Goal: Information Seeking & Learning: Learn about a topic

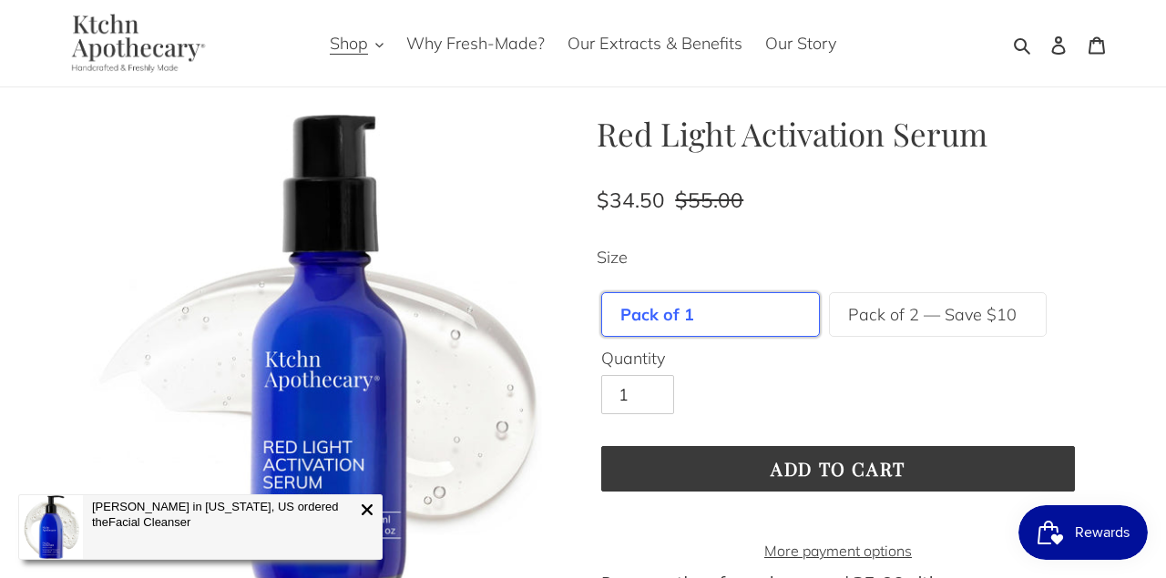
scroll to position [32, 0]
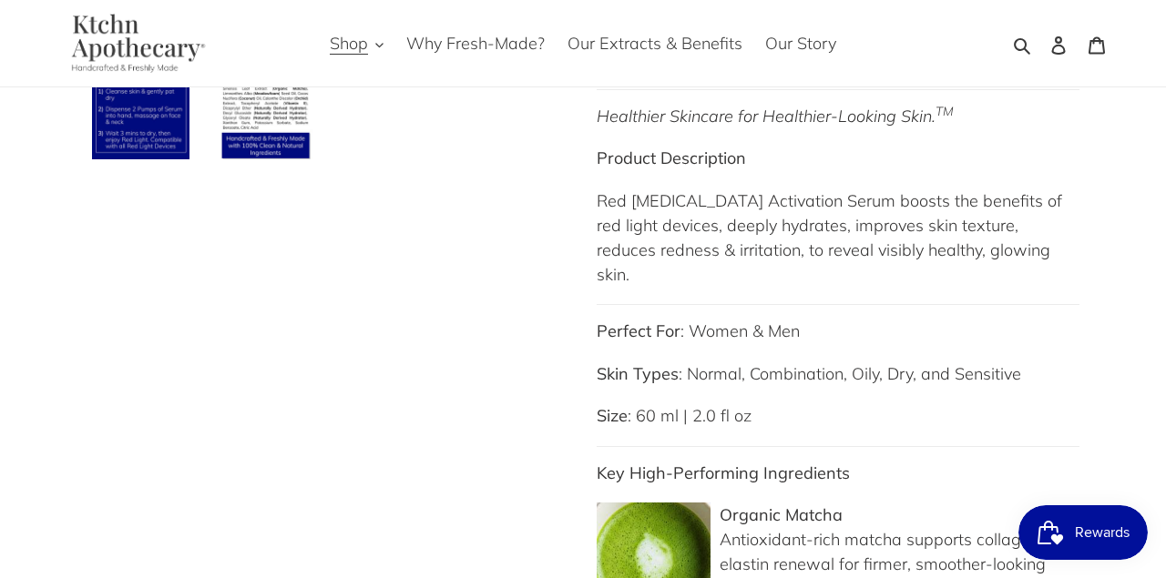
scroll to position [795, 0]
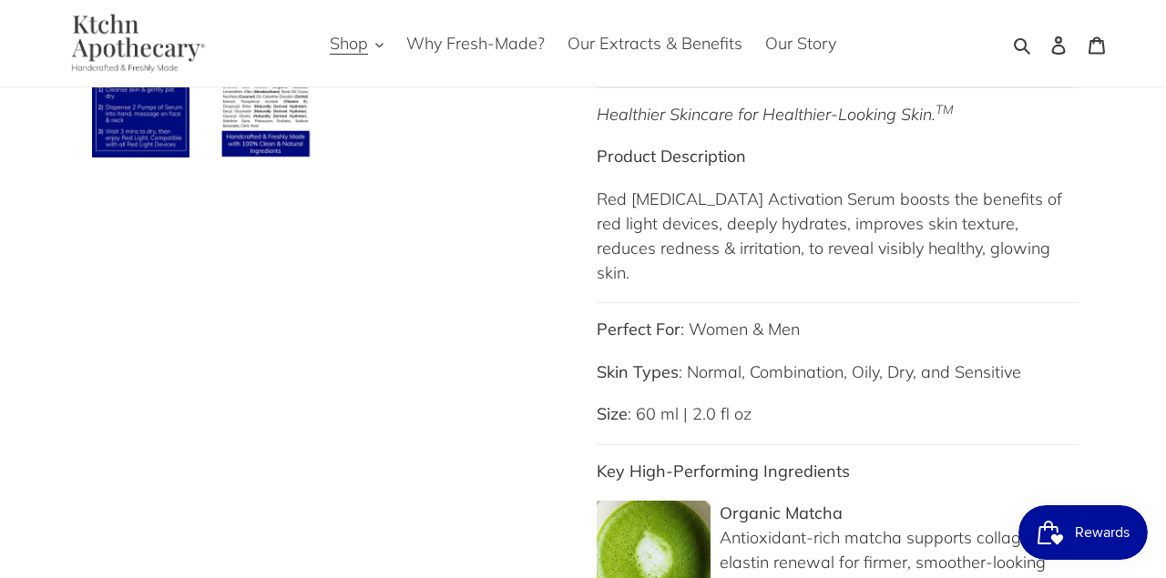
click at [691, 212] on p "Red [MEDICAL_DATA] Activation Serum boosts the benefits of red light devices, d…" at bounding box center [838, 236] width 483 height 98
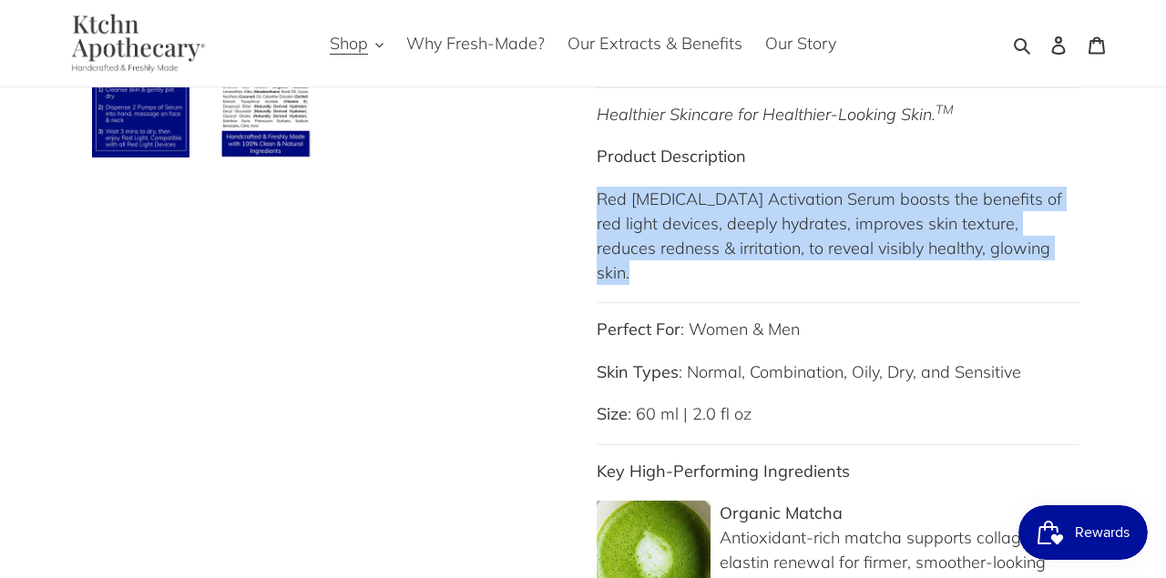
click at [691, 212] on p "Red [MEDICAL_DATA] Activation Serum boosts the benefits of red light devices, d…" at bounding box center [838, 236] width 483 height 98
click at [886, 198] on p "Red [MEDICAL_DATA] Activation Serum boosts the benefits of red light devices, d…" at bounding box center [838, 236] width 483 height 98
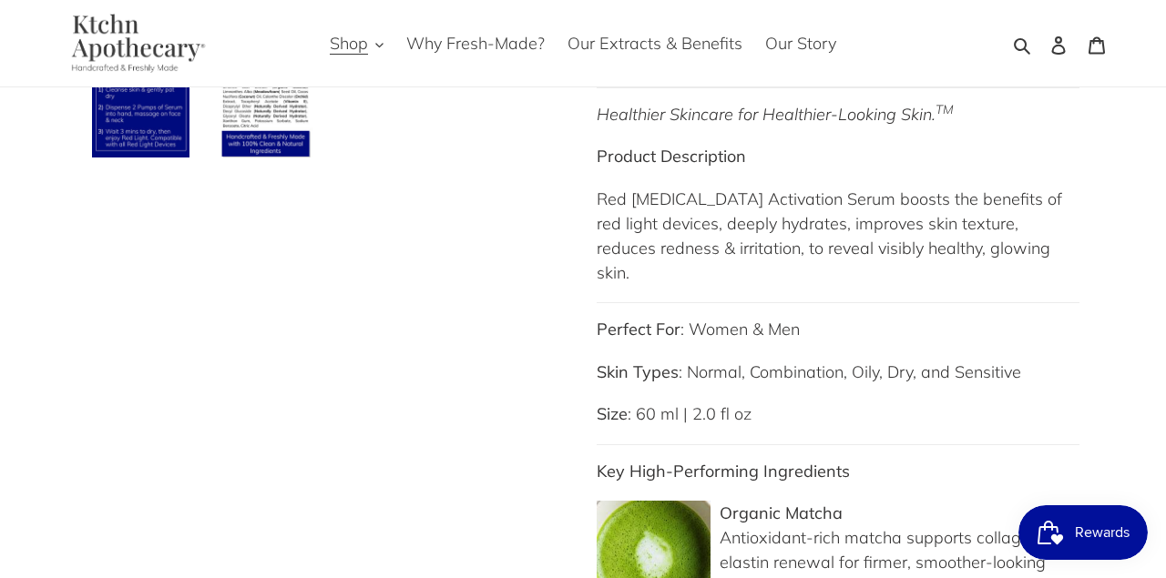
click at [886, 198] on p "Red [MEDICAL_DATA] Activation Serum boosts the benefits of red light devices, d…" at bounding box center [838, 236] width 483 height 98
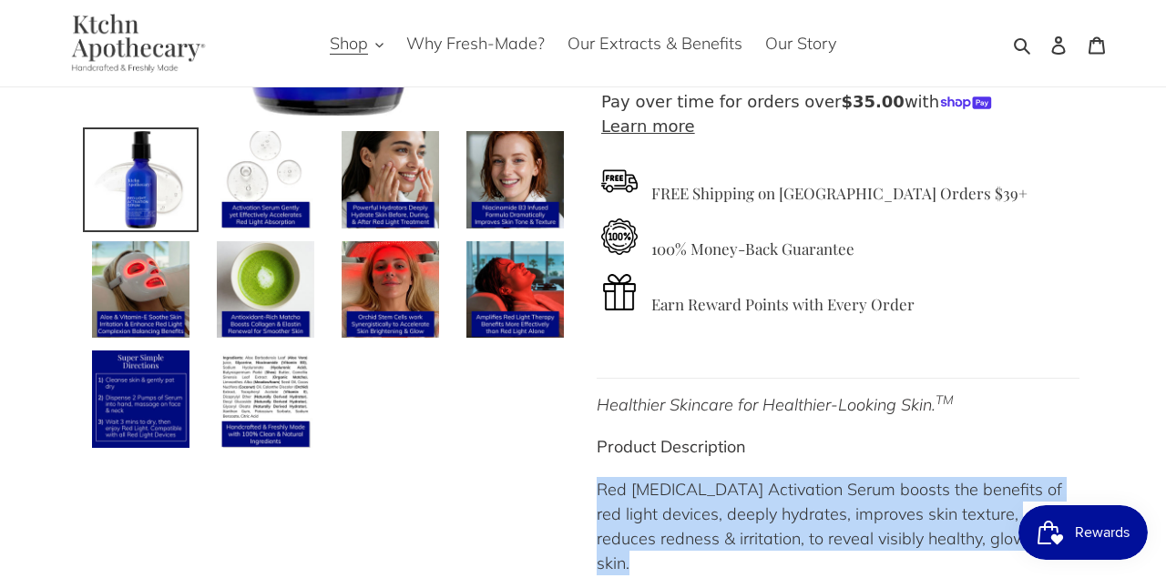
scroll to position [502, 0]
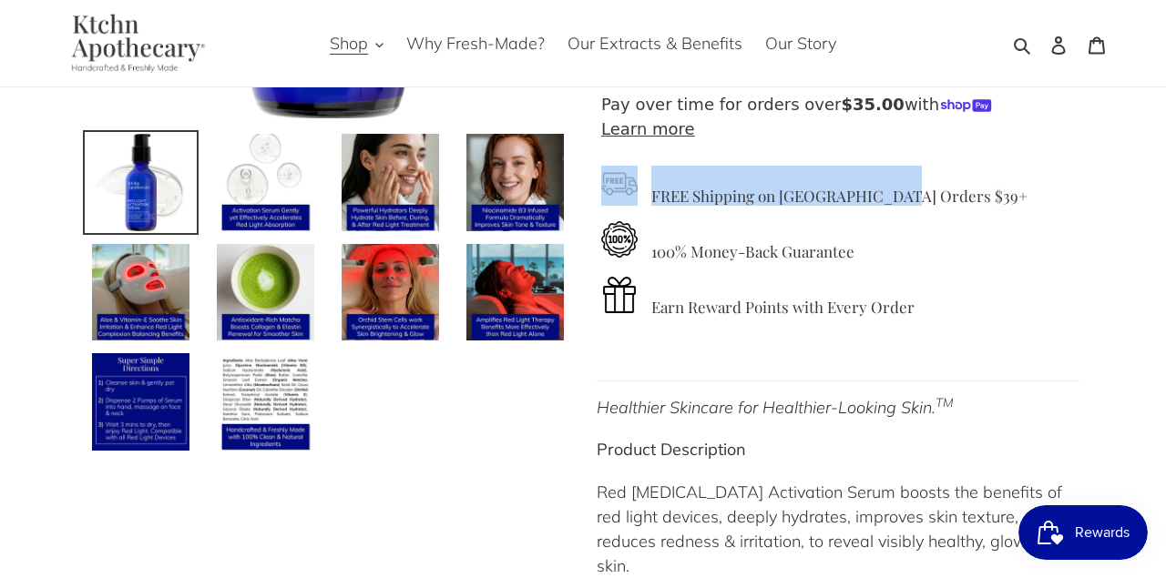
drag, startPoint x: 916, startPoint y: 191, endPoint x: 653, endPoint y: 188, distance: 263.3
click at [653, 188] on h4 "FREE Shipping on [GEOGRAPHIC_DATA] Orders $39+" at bounding box center [838, 185] width 474 height 39
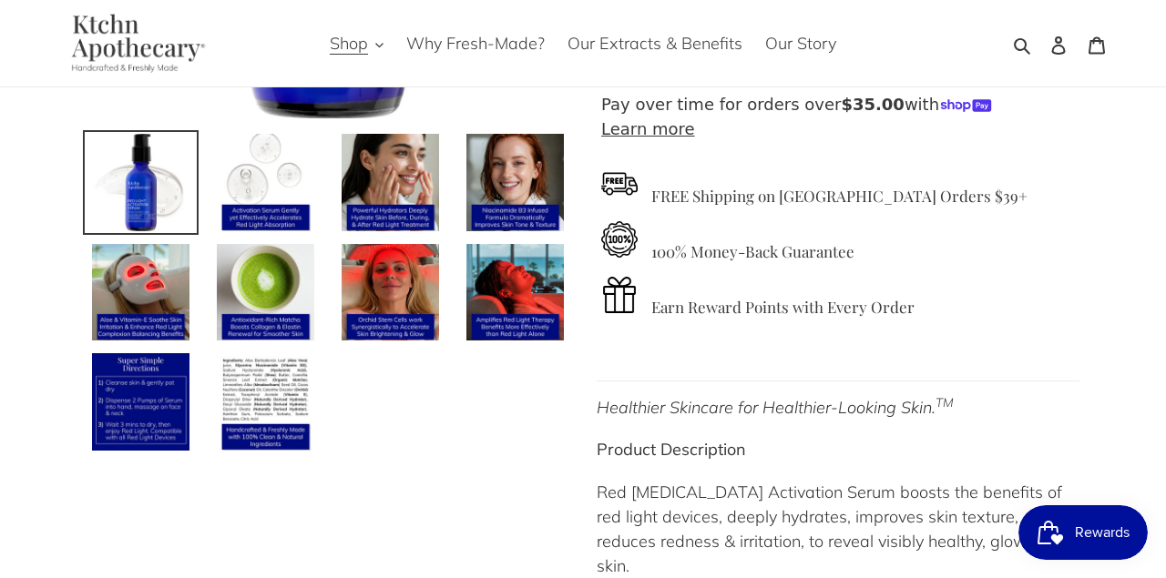
click at [653, 188] on h4 "FREE Shipping on [GEOGRAPHIC_DATA] Orders $39+" at bounding box center [838, 185] width 474 height 39
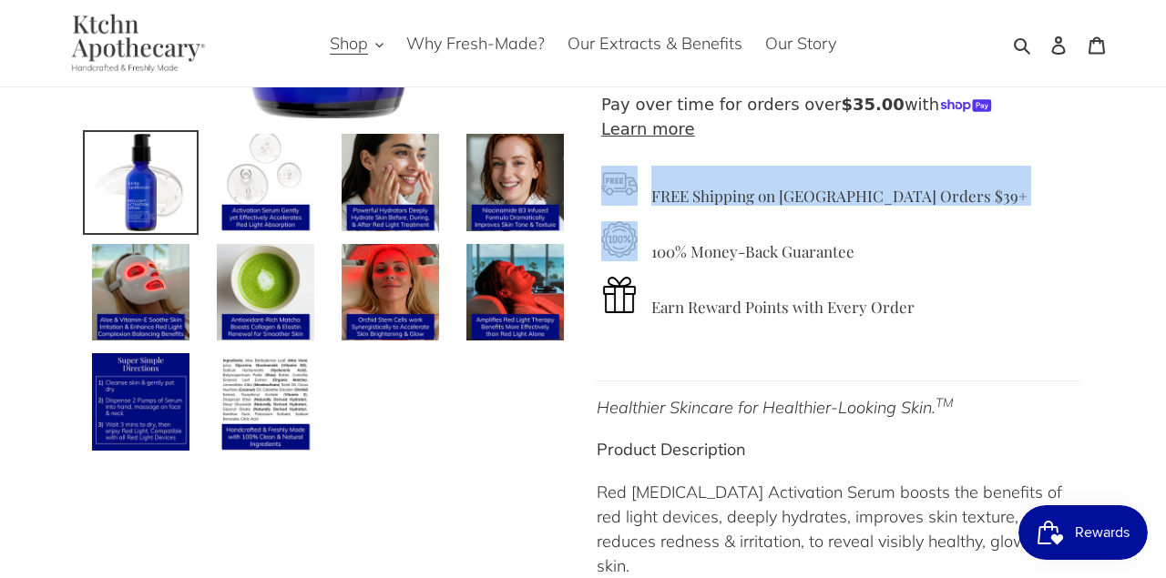
drag, startPoint x: 653, startPoint y: 188, endPoint x: 1056, endPoint y: 184, distance: 402.7
click at [1056, 184] on h4 "FREE Shipping on [GEOGRAPHIC_DATA] Orders $39+" at bounding box center [838, 185] width 474 height 39
